Goal: Information Seeking & Learning: Learn about a topic

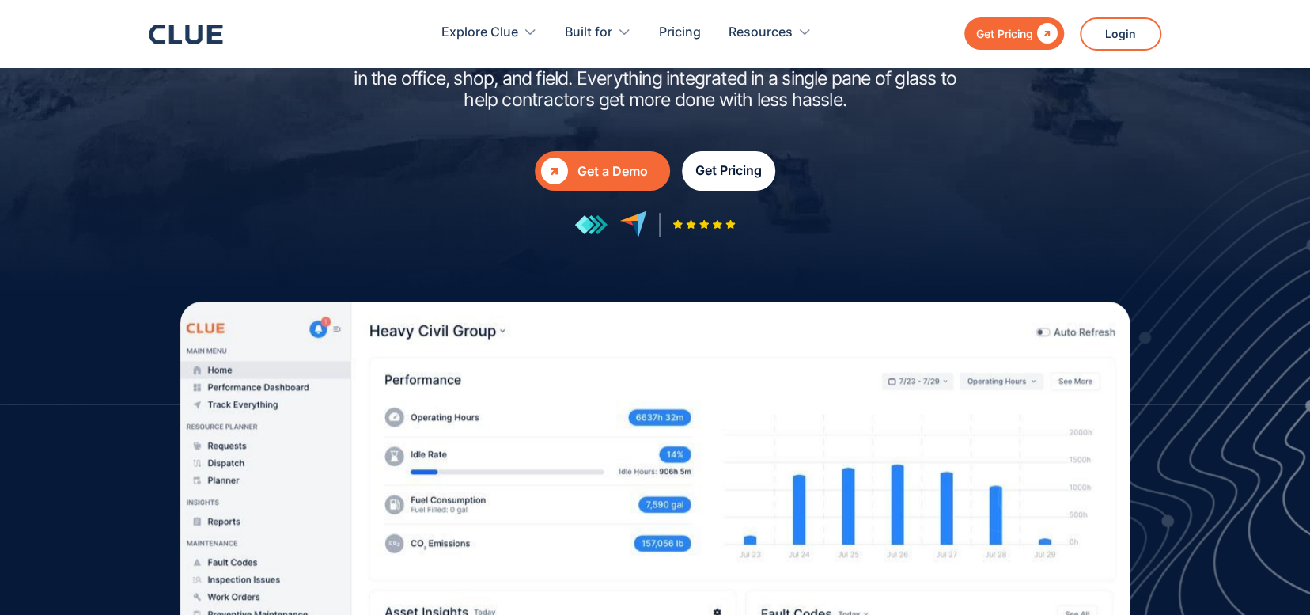
scroll to position [158, 0]
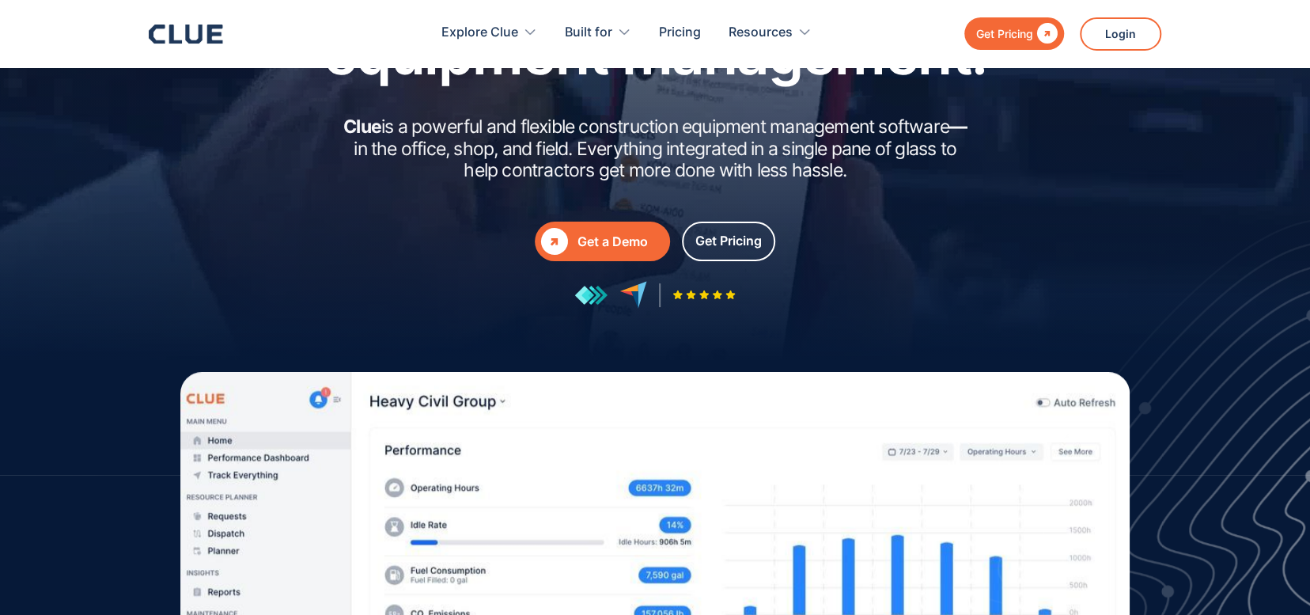
click at [639, 232] on div "Get a Demo" at bounding box center [621, 242] width 86 height 20
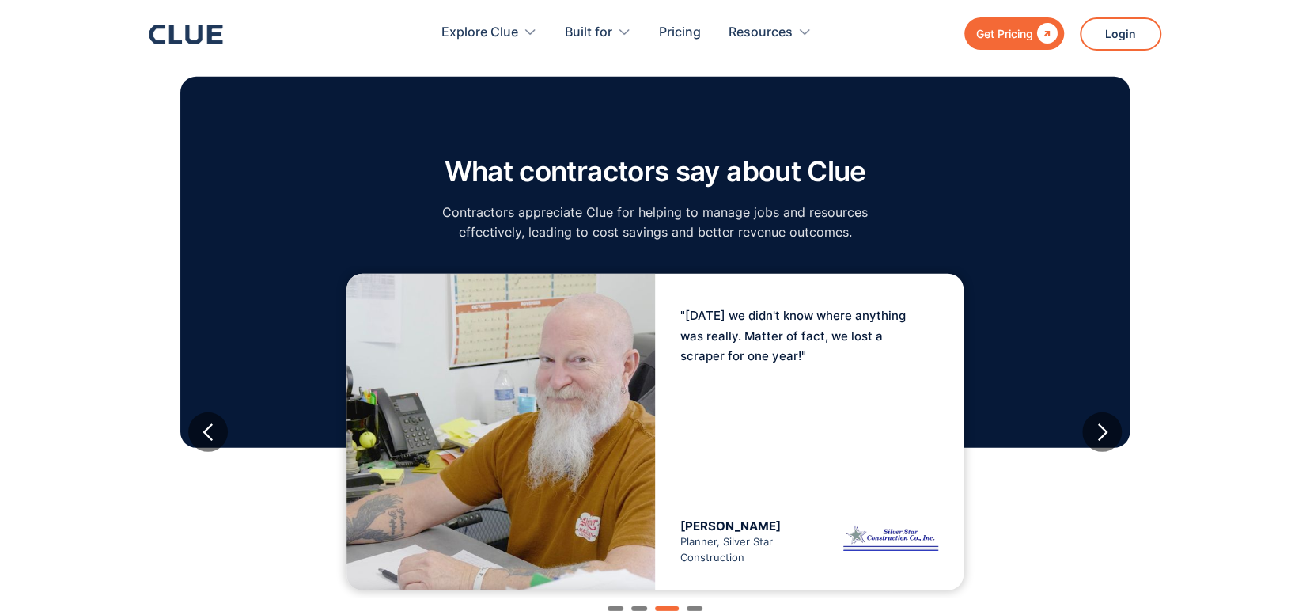
scroll to position [2611, 0]
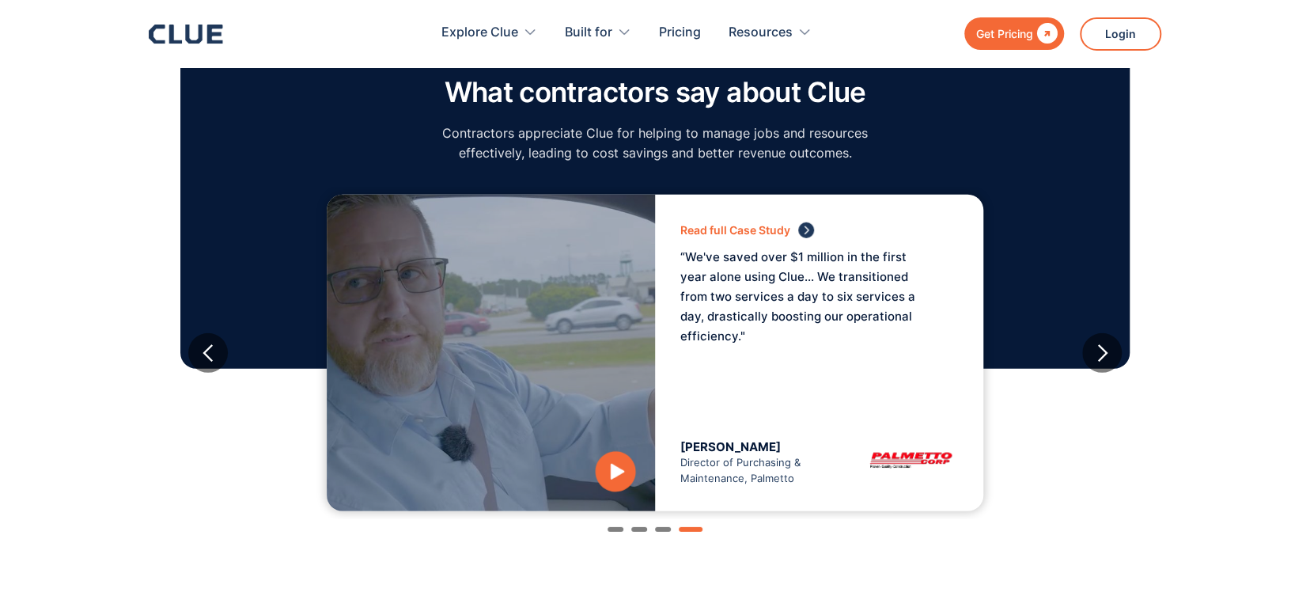
click at [786, 368] on div "Read full Case Study “We've saved over $1 million in the first year alone using…" at bounding box center [819, 353] width 328 height 316
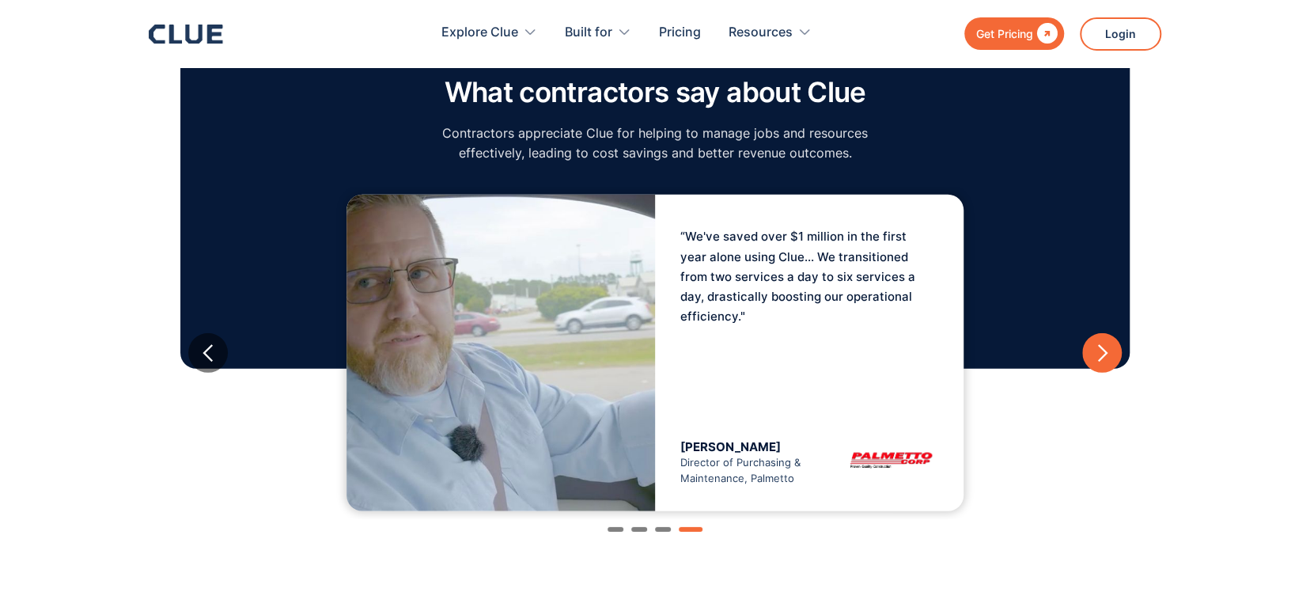
click at [1104, 343] on div "next slide" at bounding box center [1103, 353] width 20 height 20
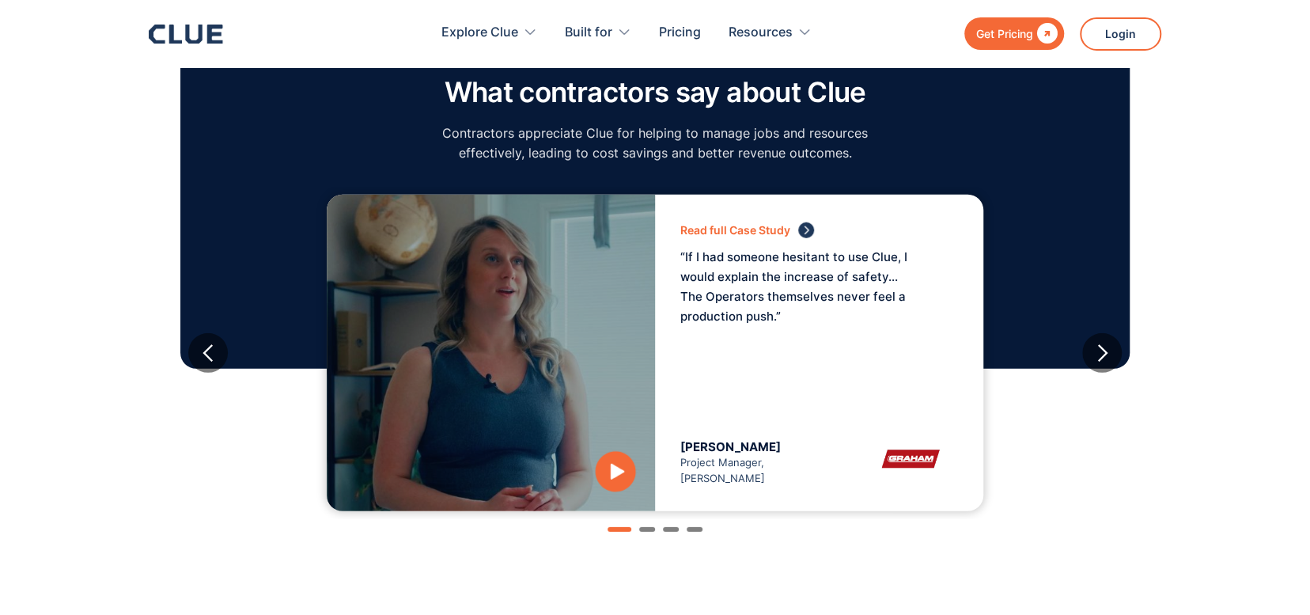
click at [854, 334] on div "Read full Case Study “If I had someone hesitant to use Clue, I would explain th…" at bounding box center [819, 353] width 328 height 316
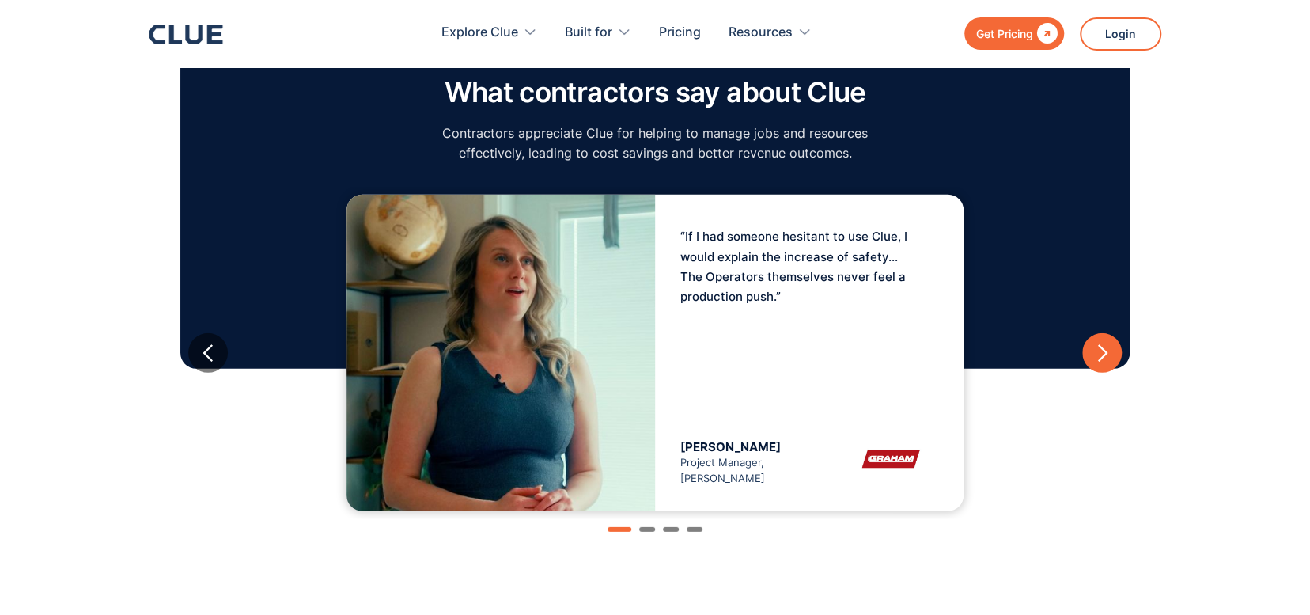
click at [1108, 343] on div "next slide" at bounding box center [1103, 353] width 20 height 20
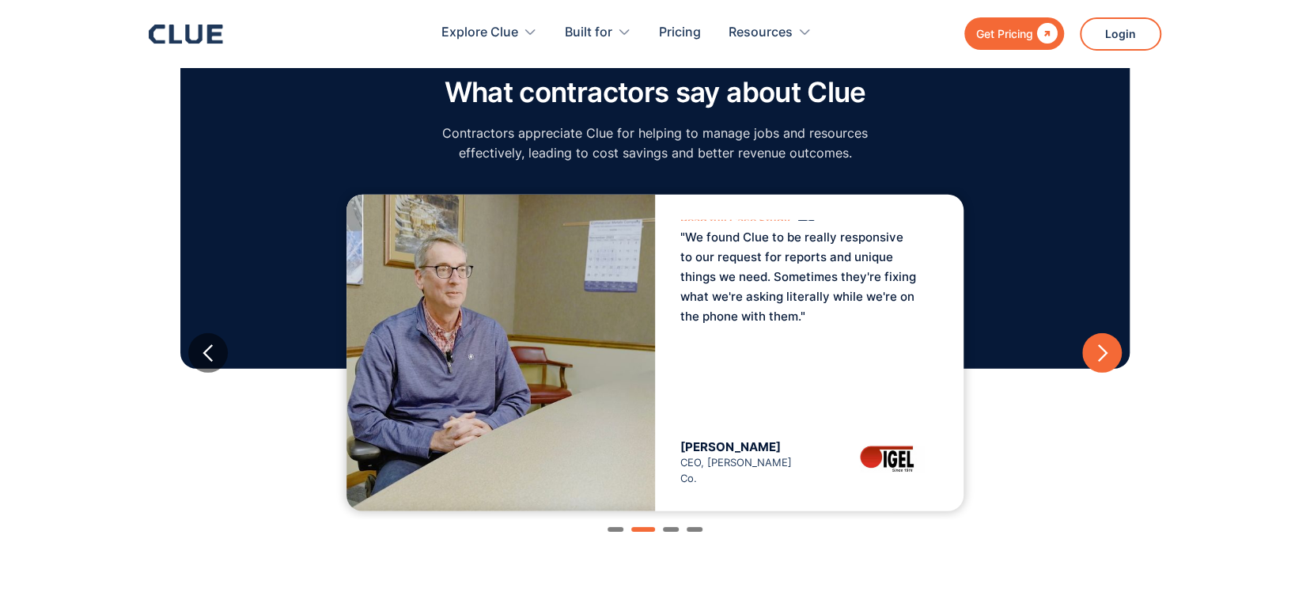
click at [1112, 343] on div "next slide" at bounding box center [1103, 353] width 20 height 20
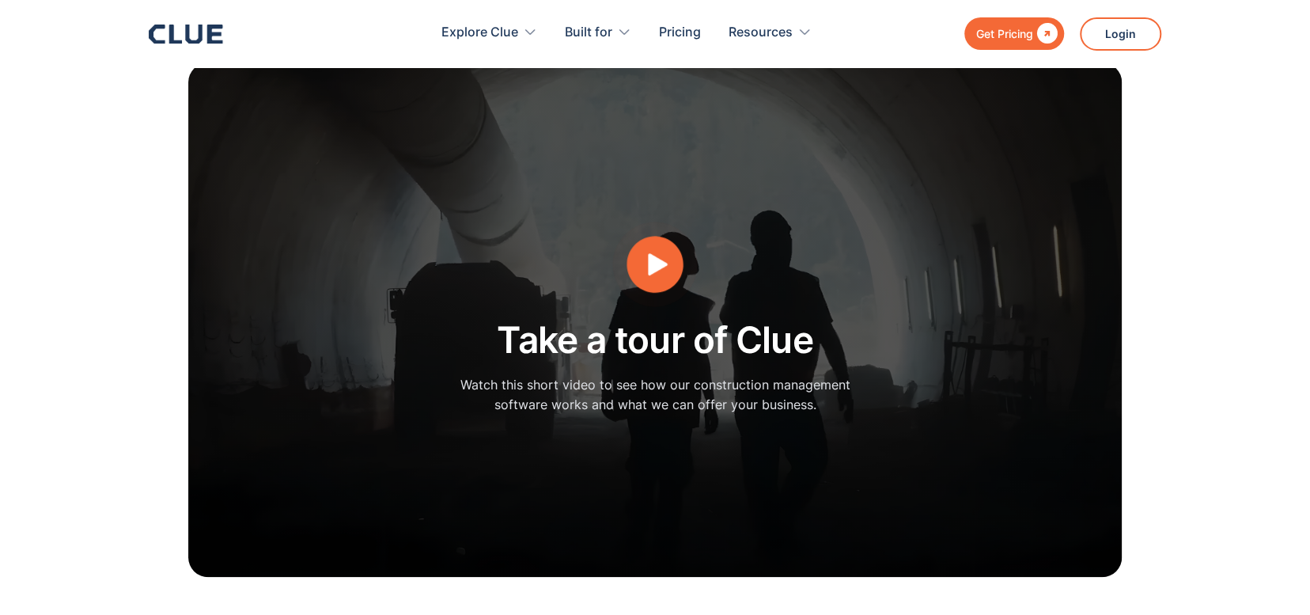
scroll to position [4193, 0]
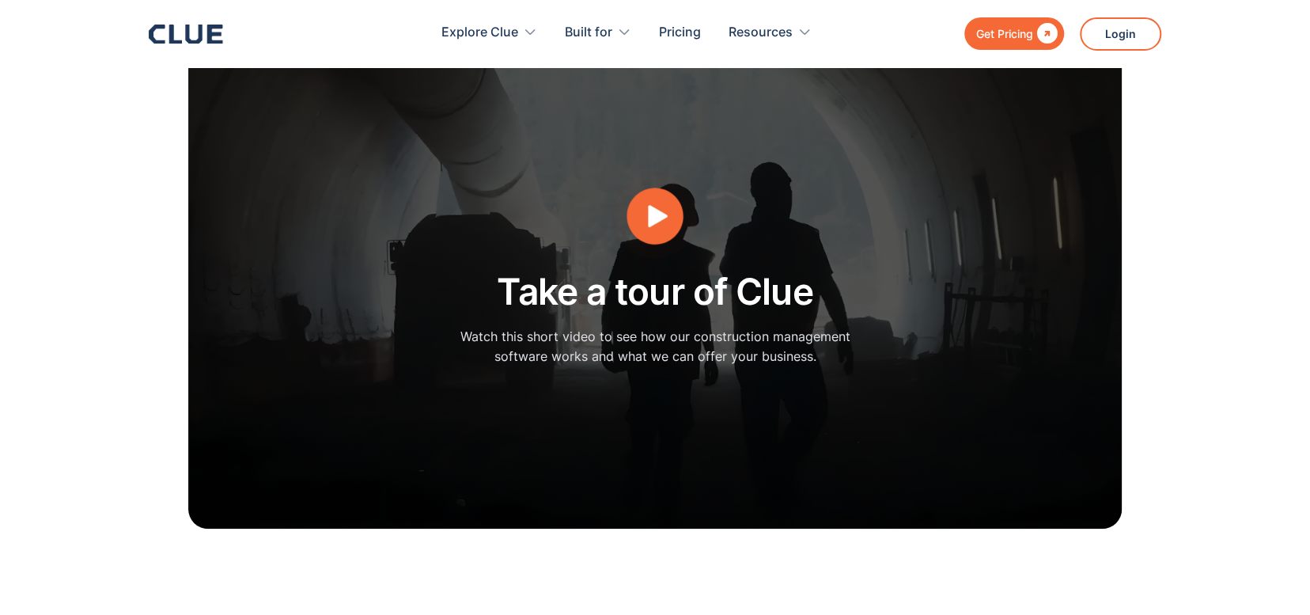
click at [631, 191] on icon "open lightbox" at bounding box center [655, 216] width 60 height 60
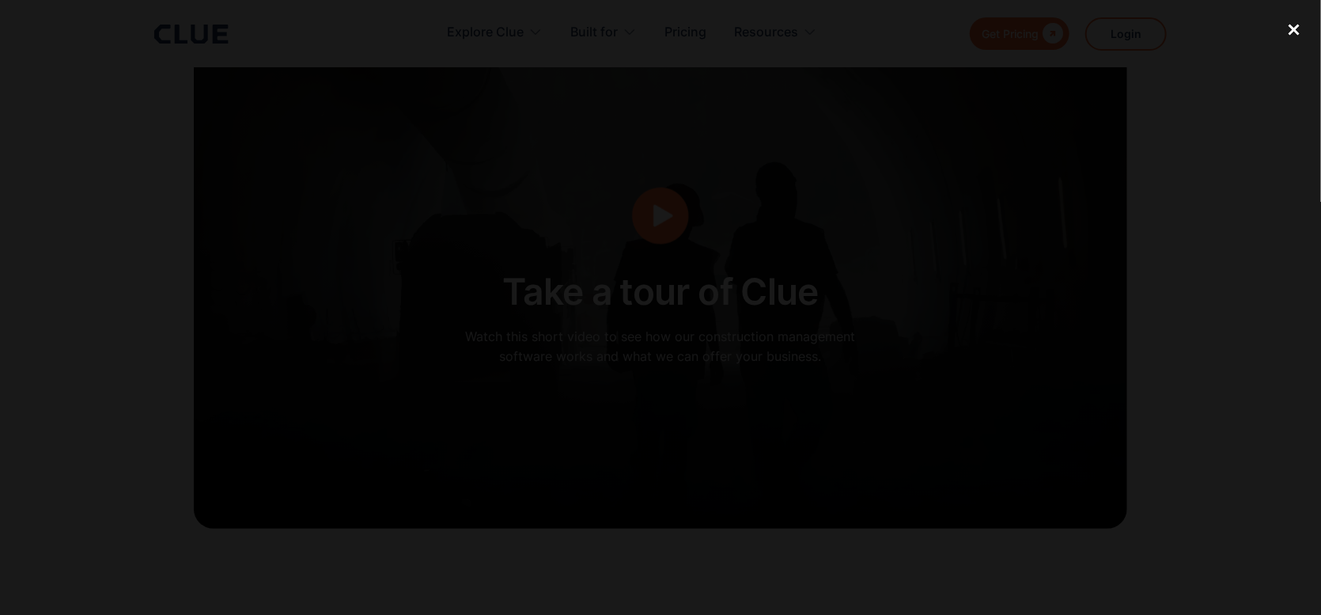
click at [1289, 36] on div "close lightbox" at bounding box center [1294, 30] width 54 height 35
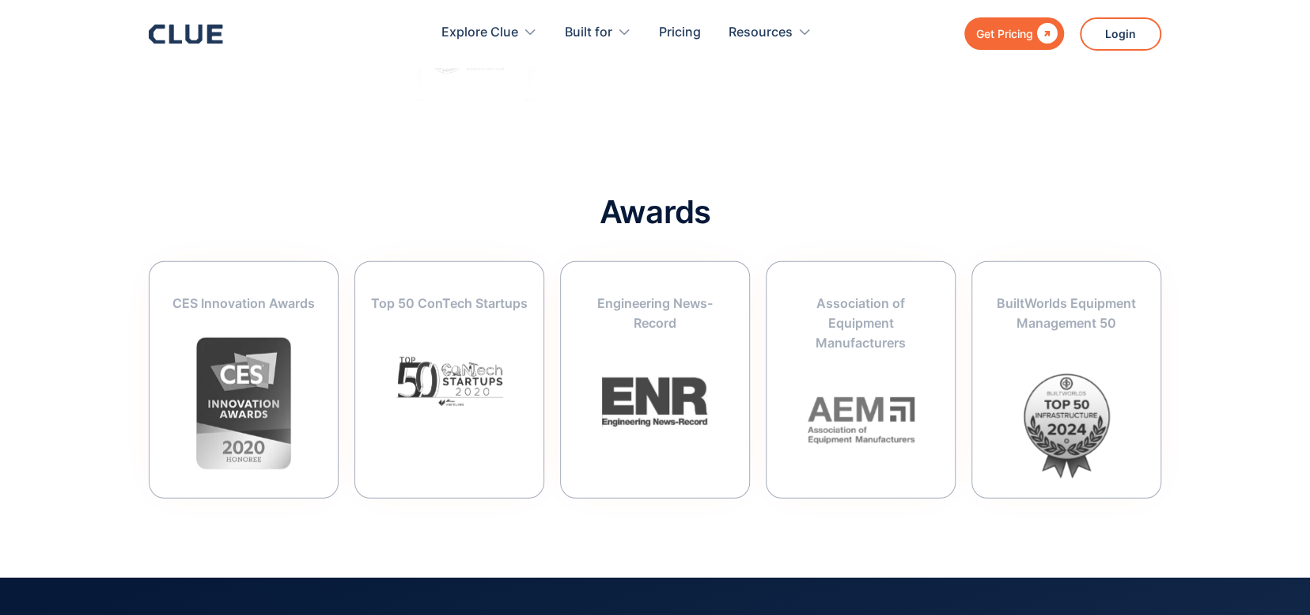
scroll to position [6171, 0]
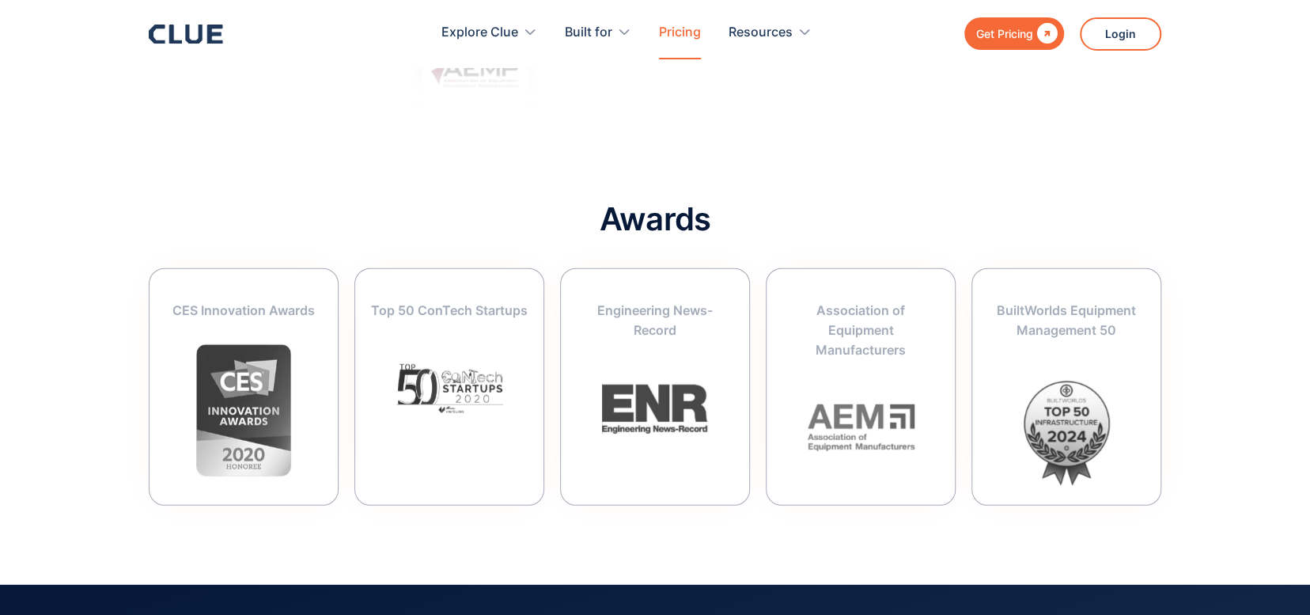
click at [683, 25] on link "Pricing" at bounding box center [680, 33] width 42 height 50
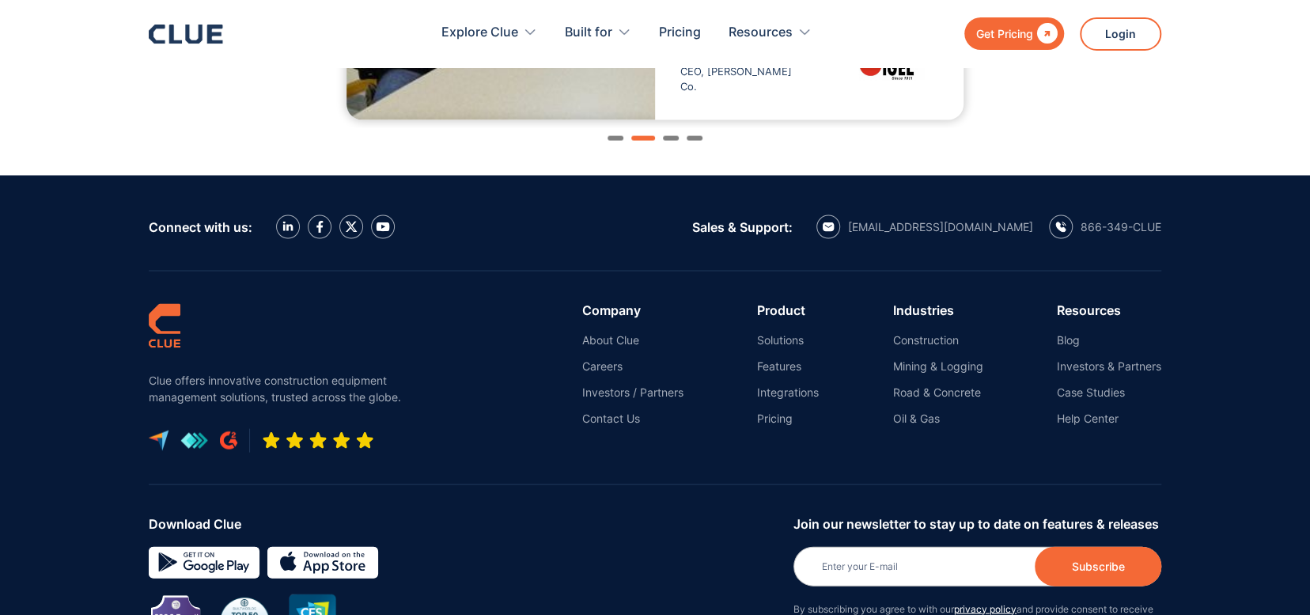
scroll to position [1820, 0]
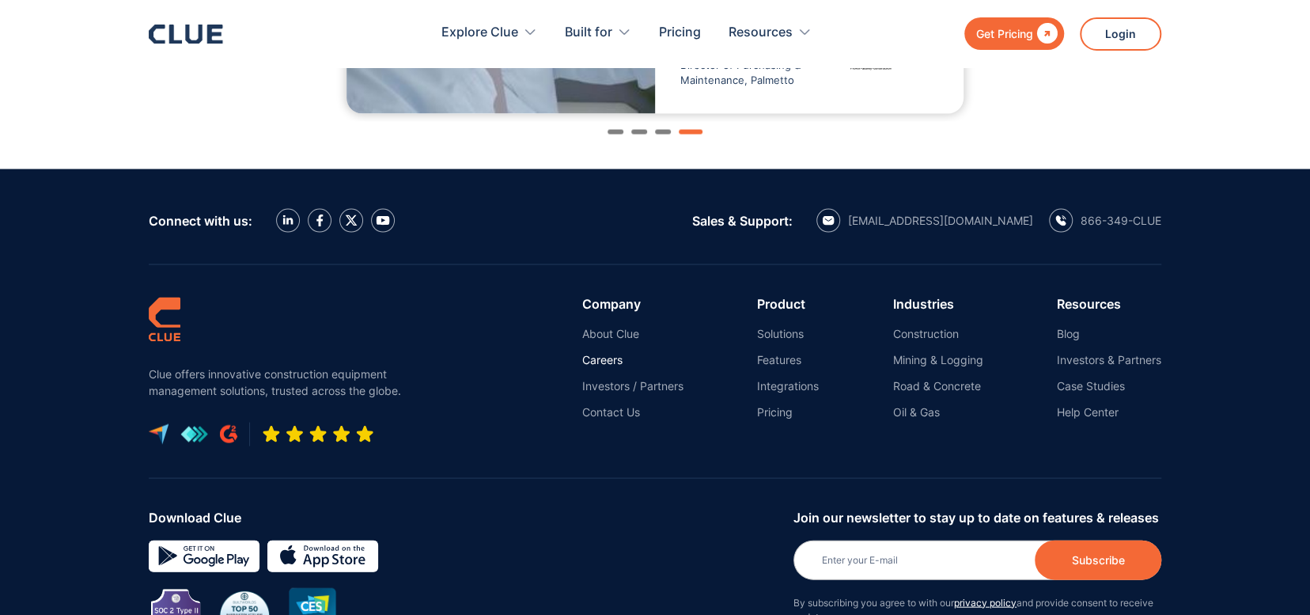
click at [619, 362] on link "Careers" at bounding box center [632, 359] width 101 height 14
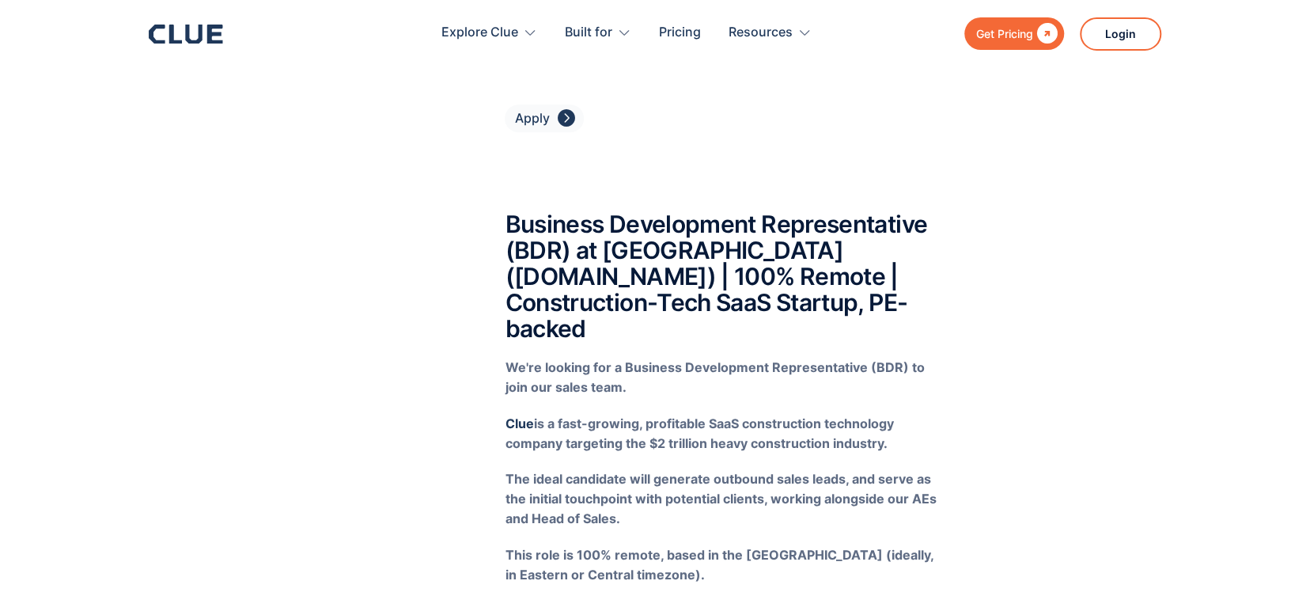
scroll to position [4510, 0]
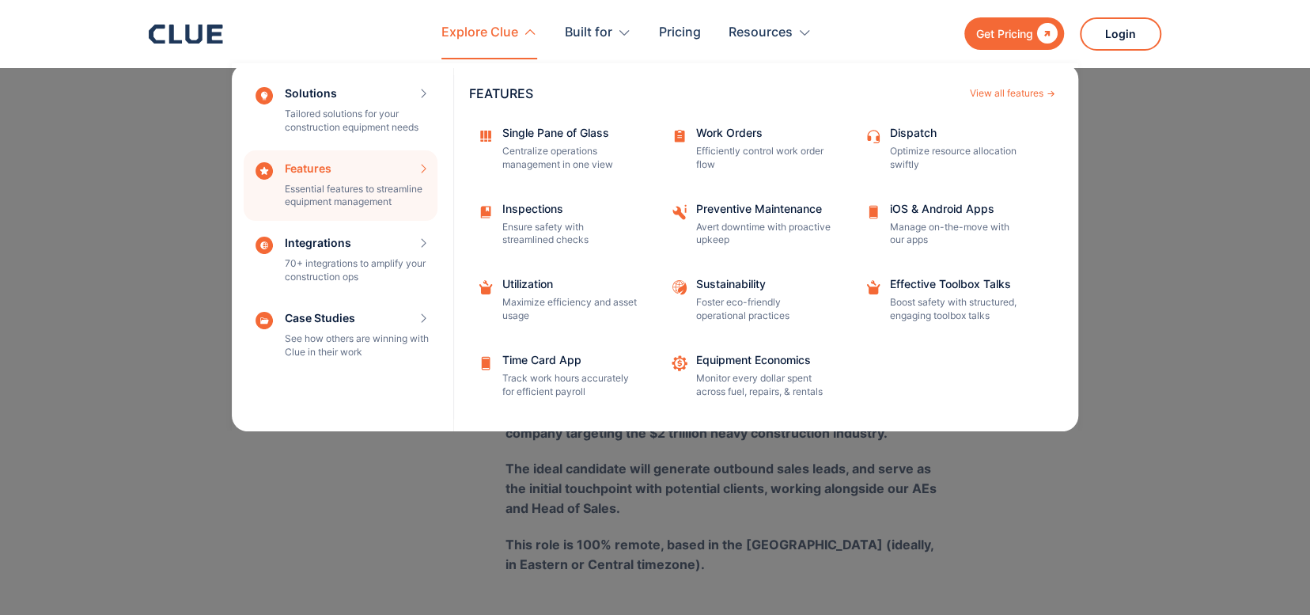
click at [328, 193] on div "Features Essential features to streamline equipment management Features View al…" at bounding box center [341, 185] width 194 height 71
click at [396, 172] on div "Features Essential features to streamline equipment management Features View al…" at bounding box center [341, 185] width 194 height 71
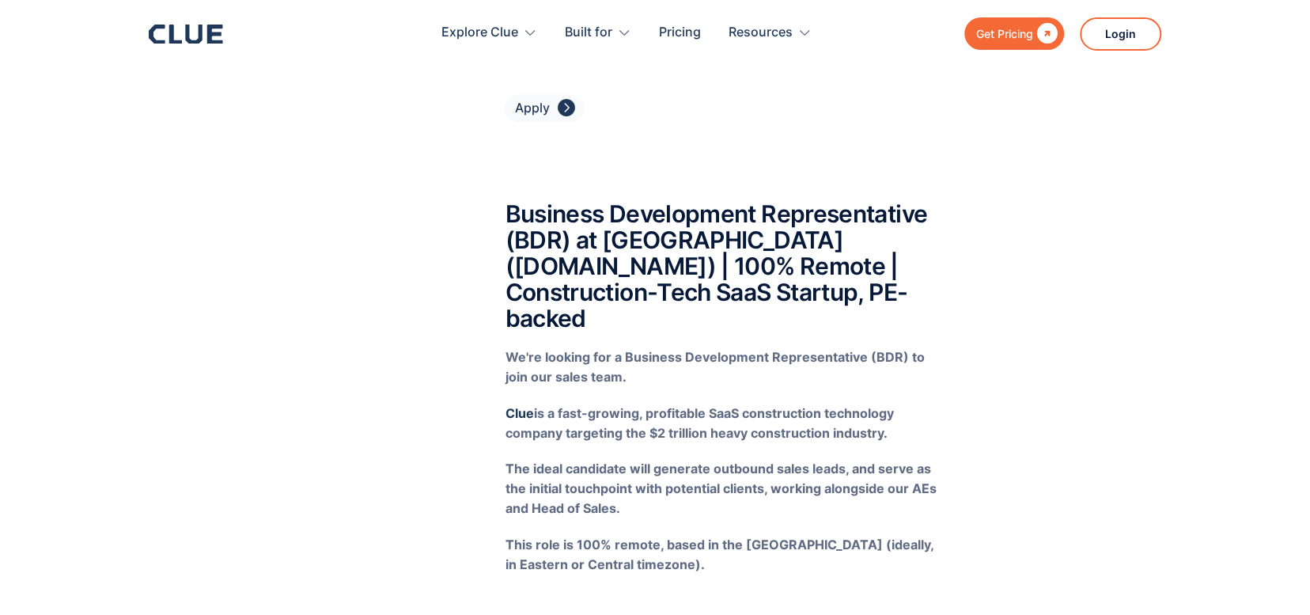
click at [202, 30] on icon at bounding box center [186, 34] width 74 height 19
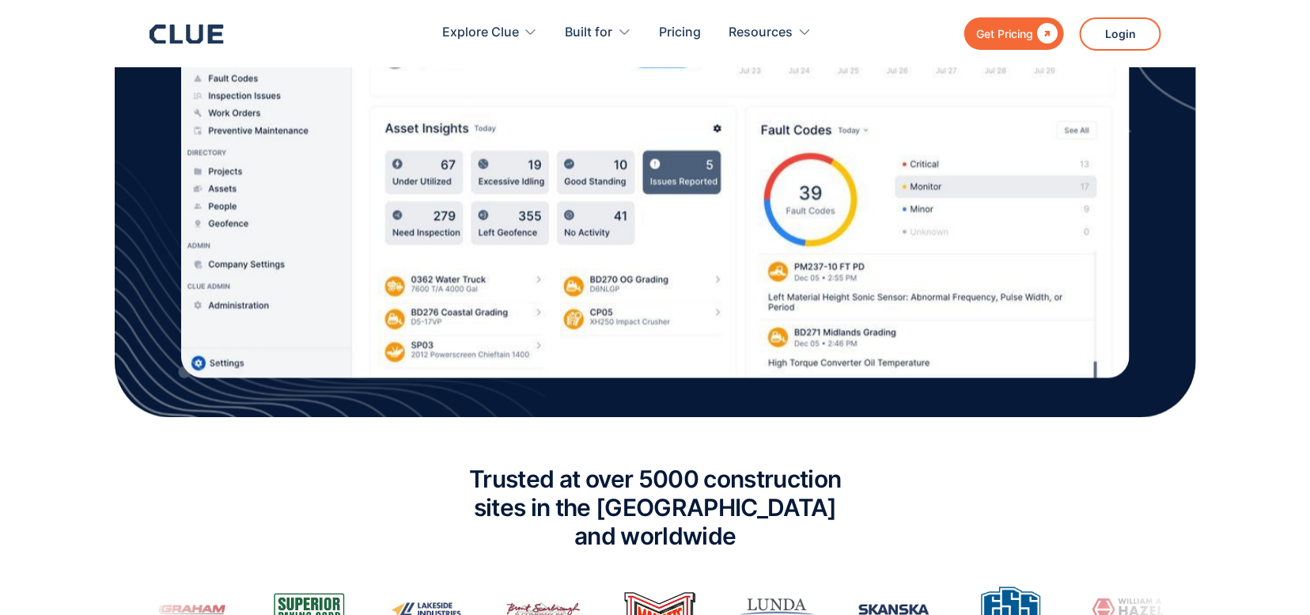
scroll to position [712, 0]
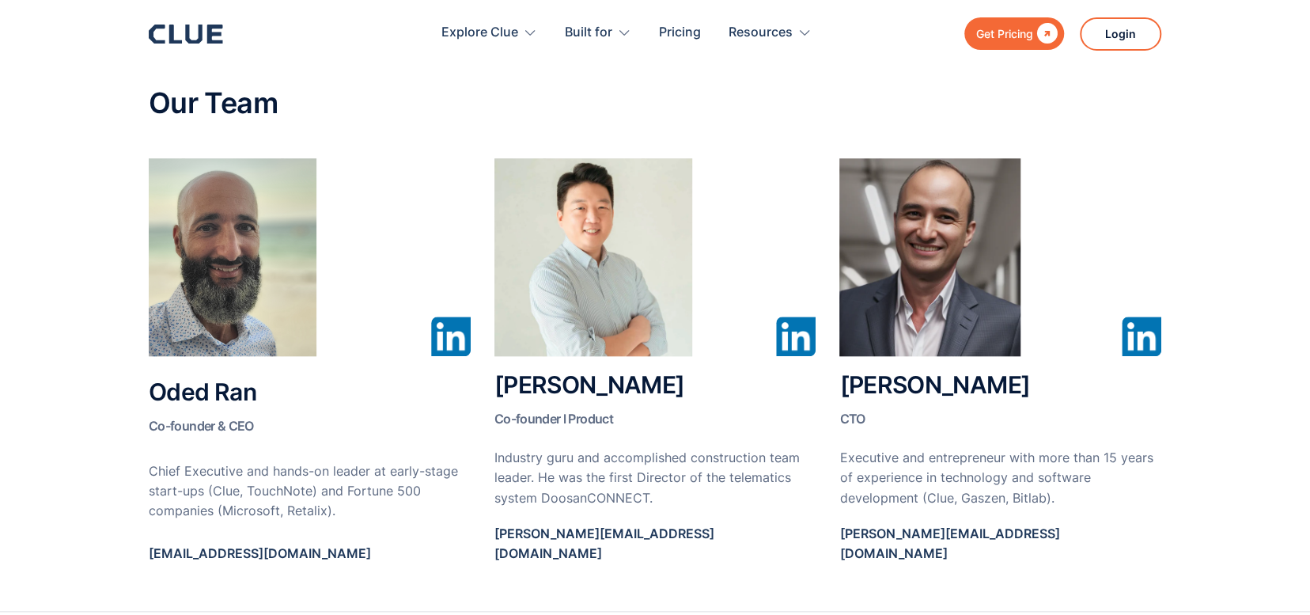
scroll to position [791, 0]
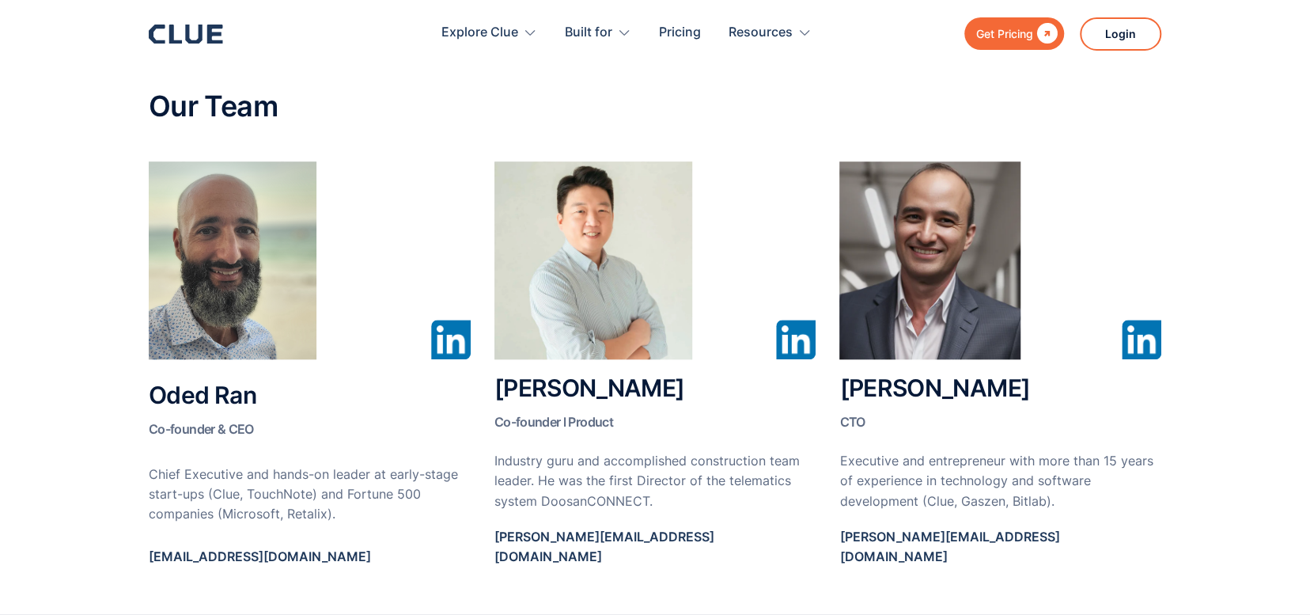
click at [460, 358] on img at bounding box center [451, 340] width 40 height 40
click at [819, 330] on div "Oded Ran Co-founder & CEO Chief Executive and hands-on leader at early-stage st…" at bounding box center [655, 371] width 1013 height 421
click at [804, 336] on img at bounding box center [796, 340] width 40 height 40
click at [802, 349] on img at bounding box center [796, 340] width 40 height 40
click at [801, 349] on img at bounding box center [796, 340] width 40 height 40
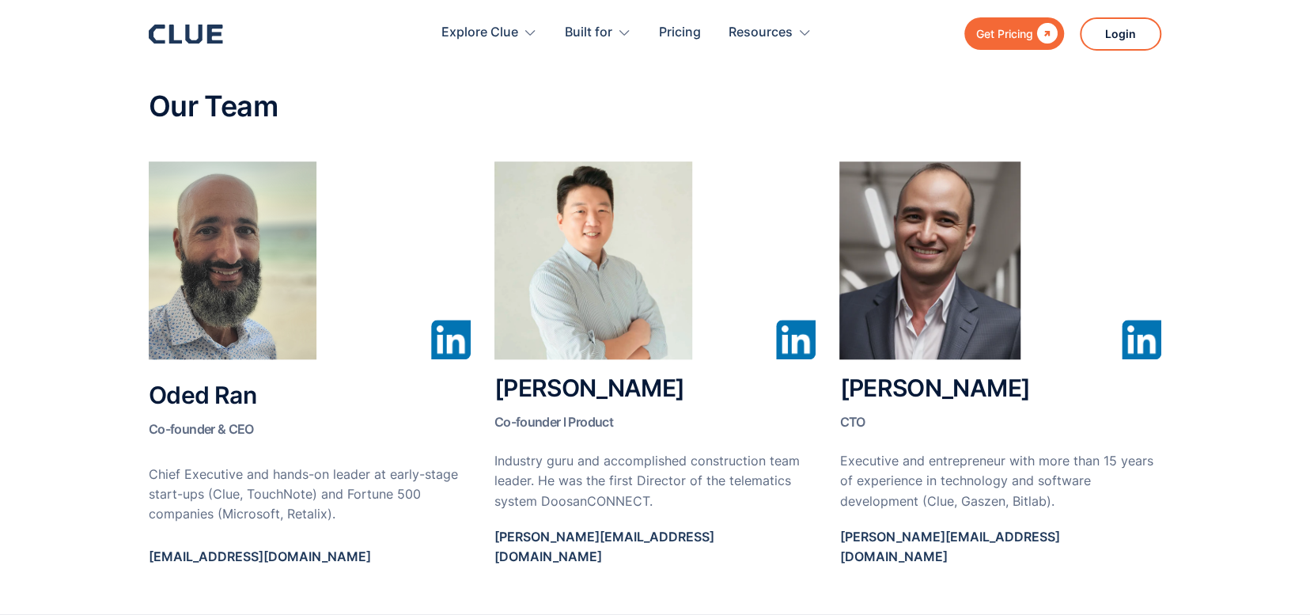
click at [1138, 333] on img at bounding box center [1142, 340] width 40 height 40
